Goal: Find specific page/section: Find specific page/section

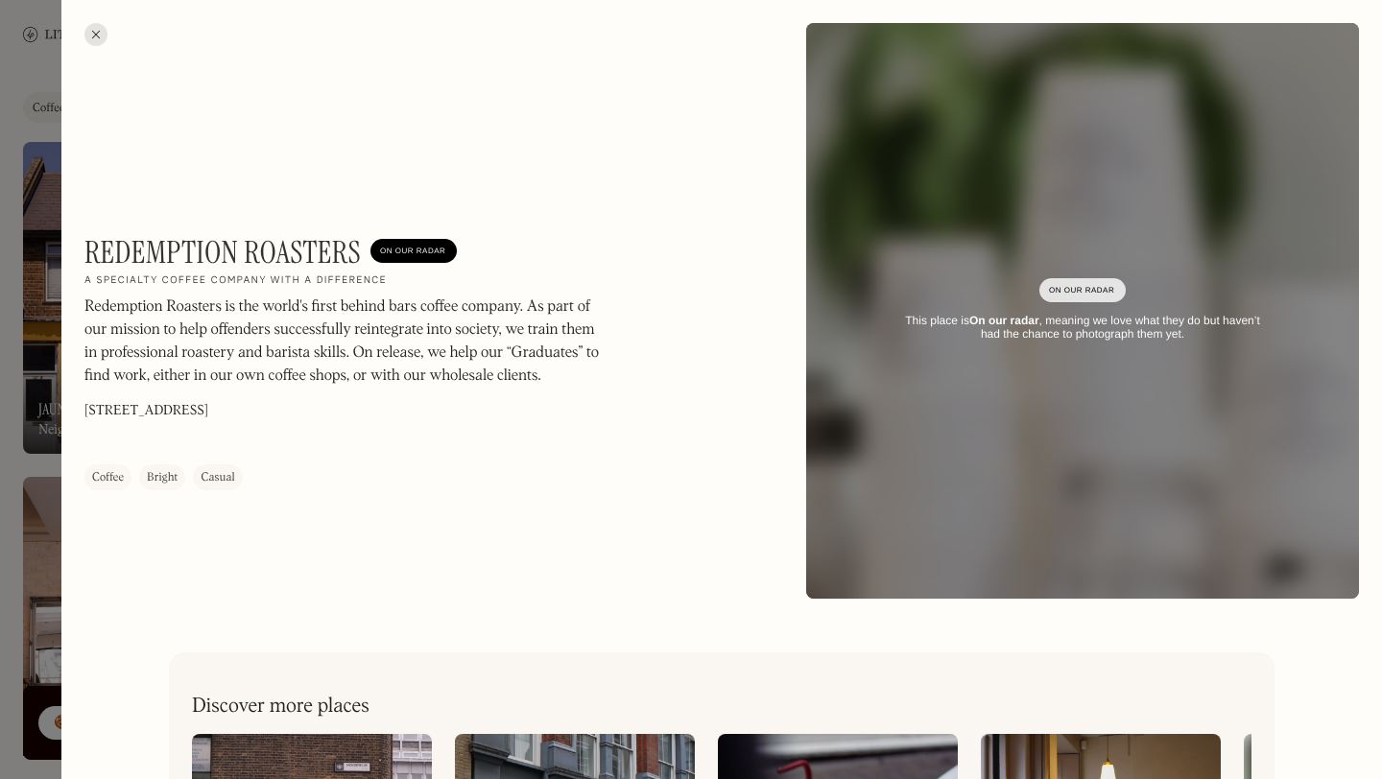
click at [93, 36] on div at bounding box center [95, 34] width 23 height 23
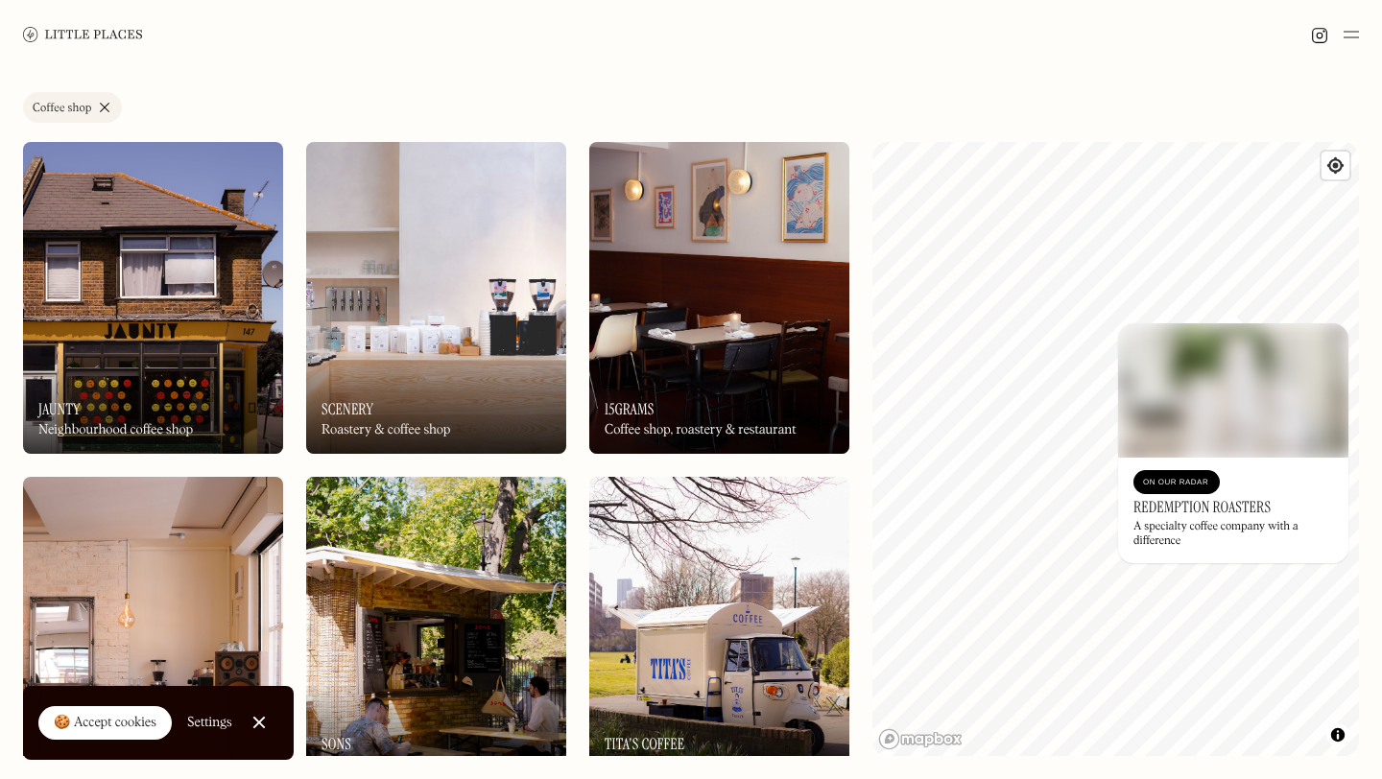
click at [105, 107] on link "Coffee shop" at bounding box center [72, 107] width 99 height 31
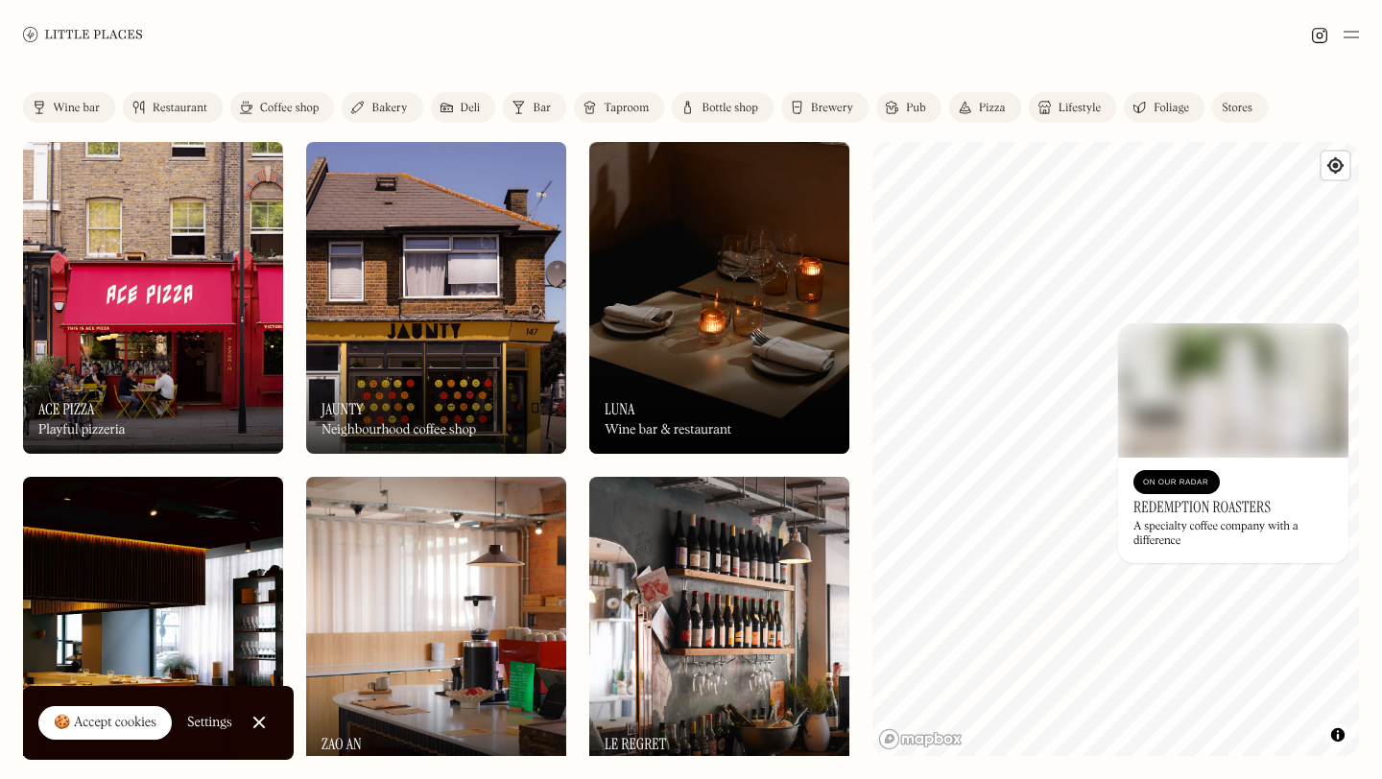
click at [381, 105] on div "Bakery" at bounding box center [389, 109] width 36 height 12
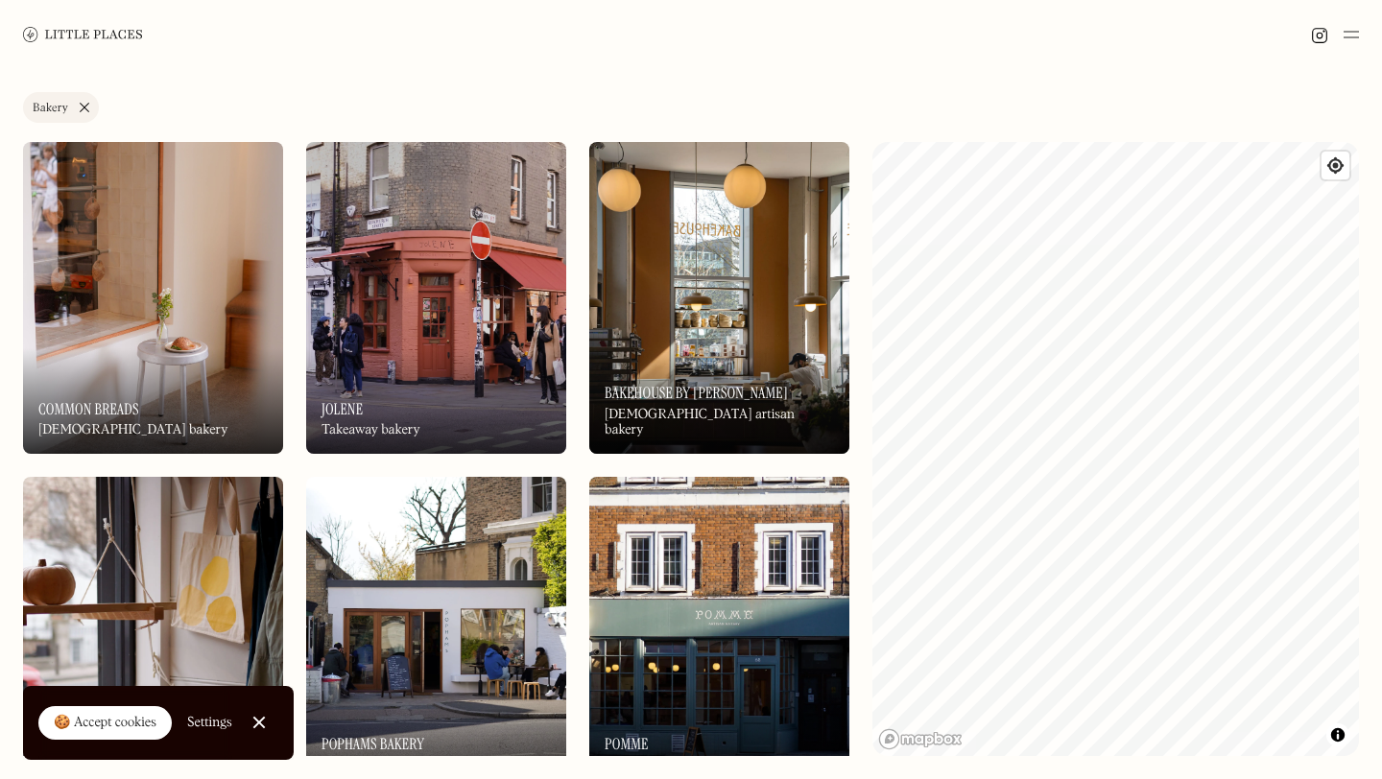
click at [351, 404] on h3 "Jolene" at bounding box center [341, 409] width 41 height 18
